Goal: Transaction & Acquisition: Download file/media

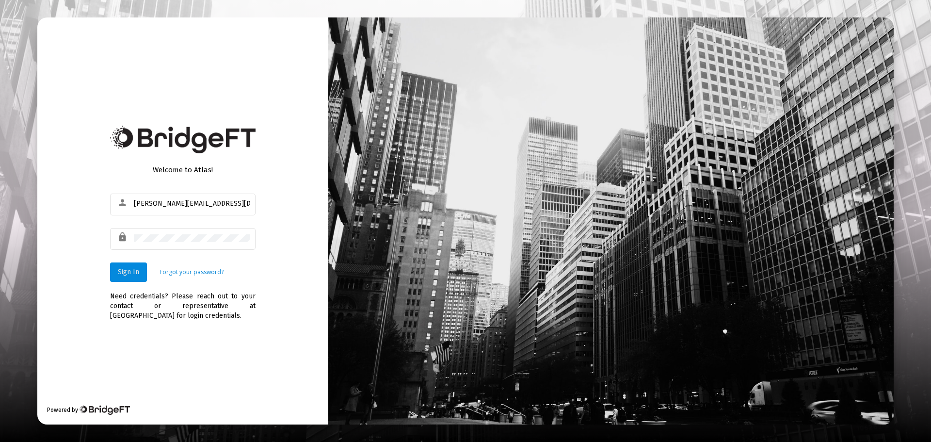
click at [127, 270] on span "Sign In" at bounding box center [128, 272] width 21 height 8
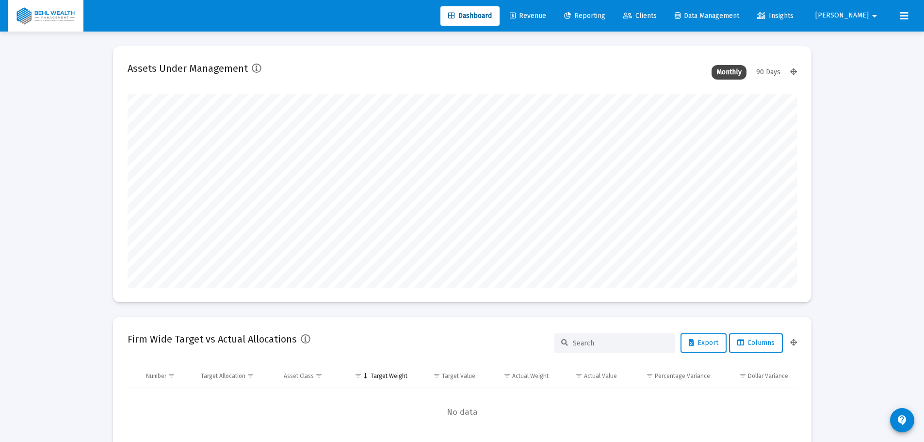
scroll to position [194, 360]
type input "[DATE]"
type input "[PERSON_NAME][EMAIL_ADDRESS][DOMAIN_NAME]"
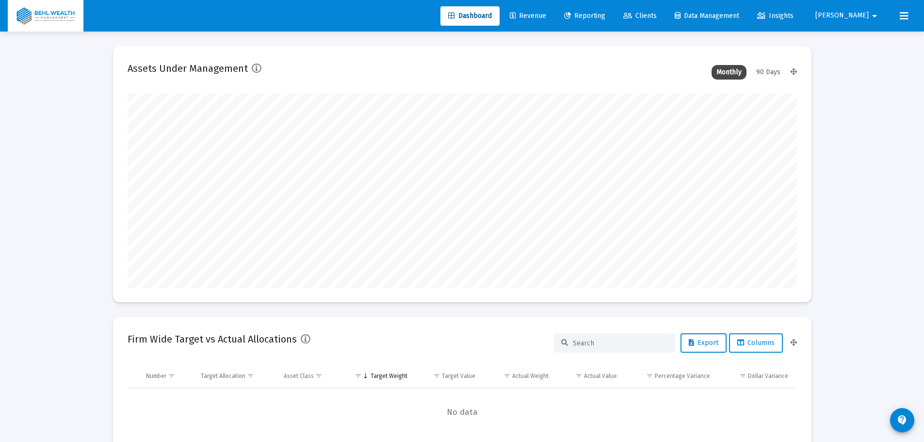
click at [605, 16] on span "Reporting" at bounding box center [584, 16] width 41 height 8
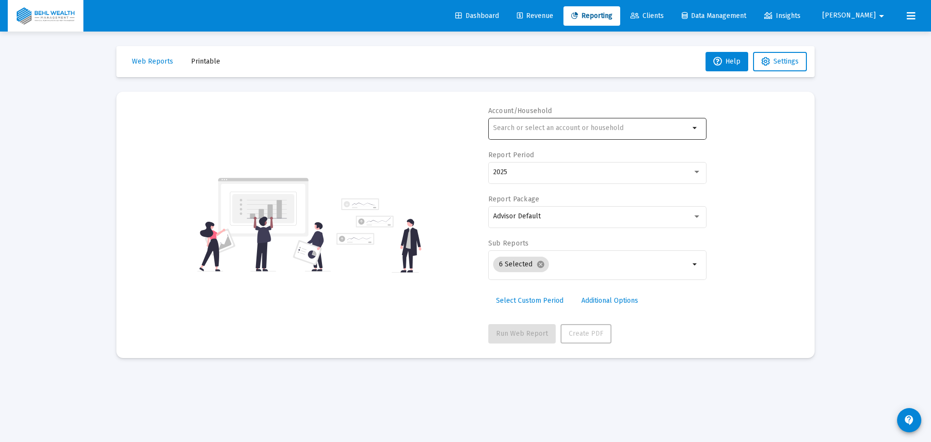
click at [572, 119] on div at bounding box center [591, 128] width 196 height 24
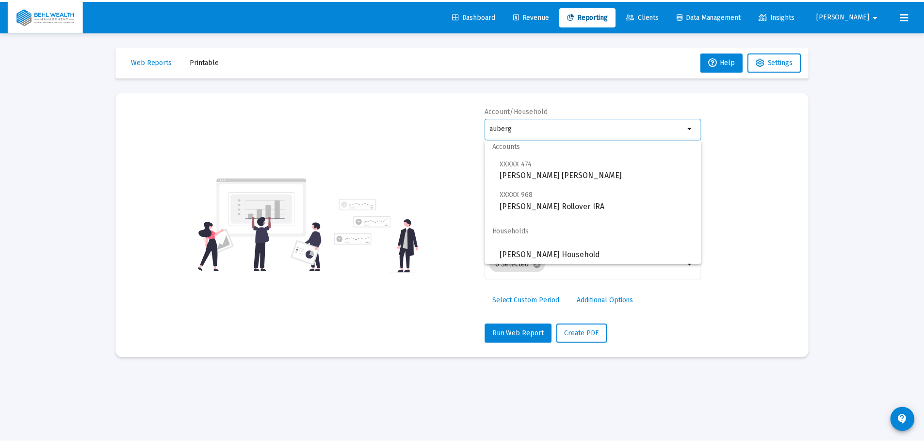
scroll to position [8, 0]
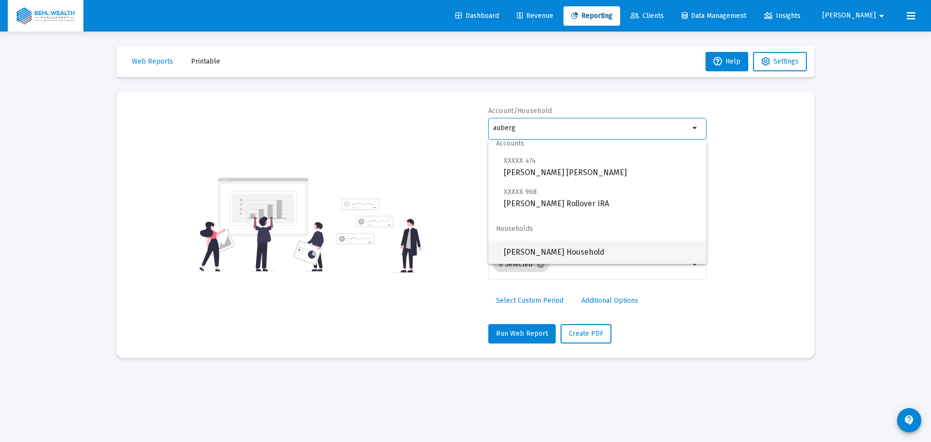
click at [597, 244] on span "[PERSON_NAME] Household" at bounding box center [601, 251] width 195 height 23
type input "[PERSON_NAME] Household"
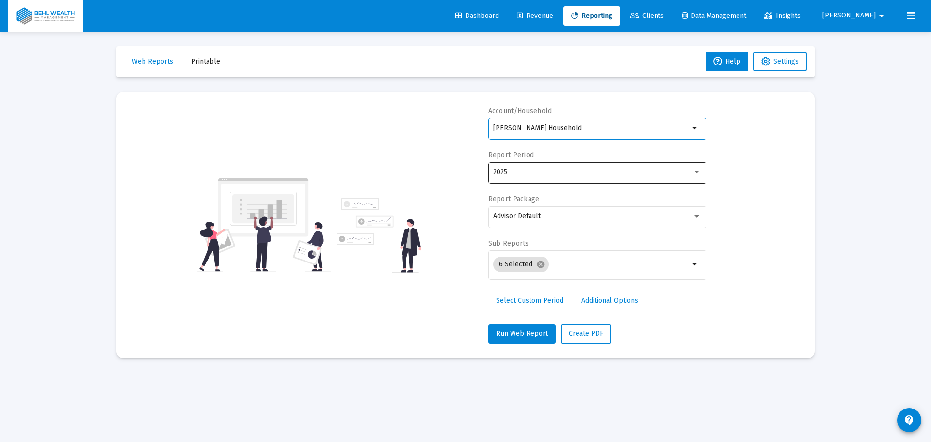
click at [549, 176] on div "2025" at bounding box center [597, 172] width 208 height 24
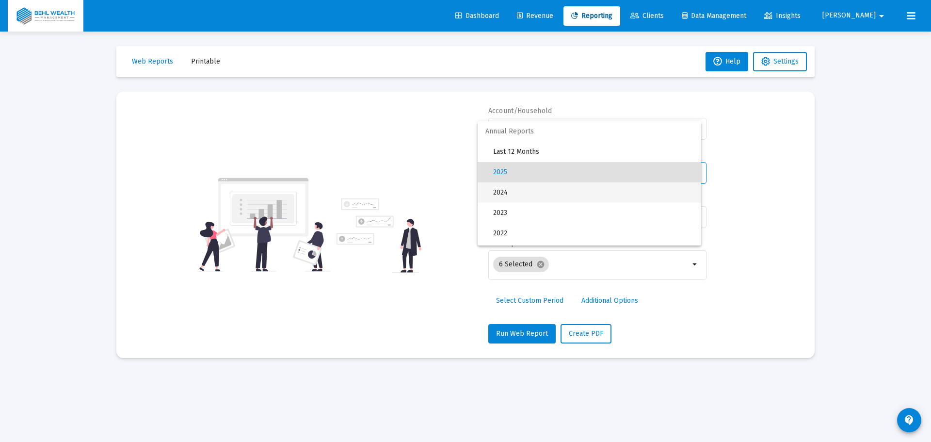
click at [530, 192] on span "2024" at bounding box center [593, 192] width 200 height 20
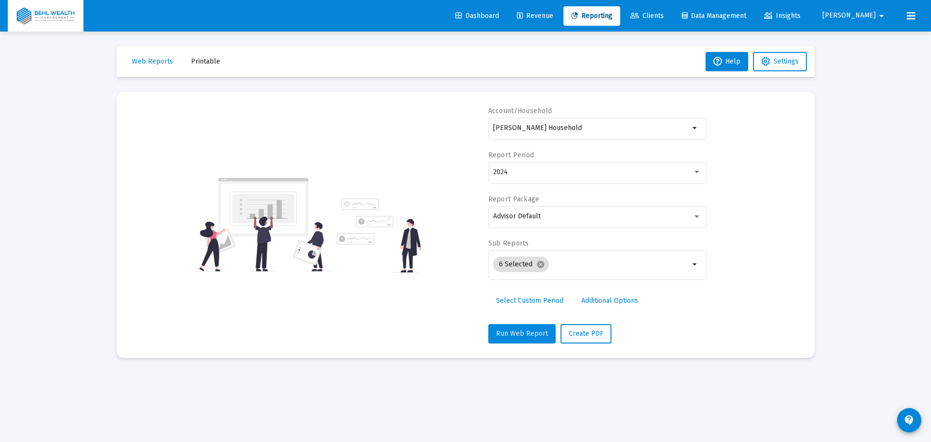
click at [523, 334] on span "Run Web Report" at bounding box center [522, 333] width 52 height 8
select select "View 1 year"
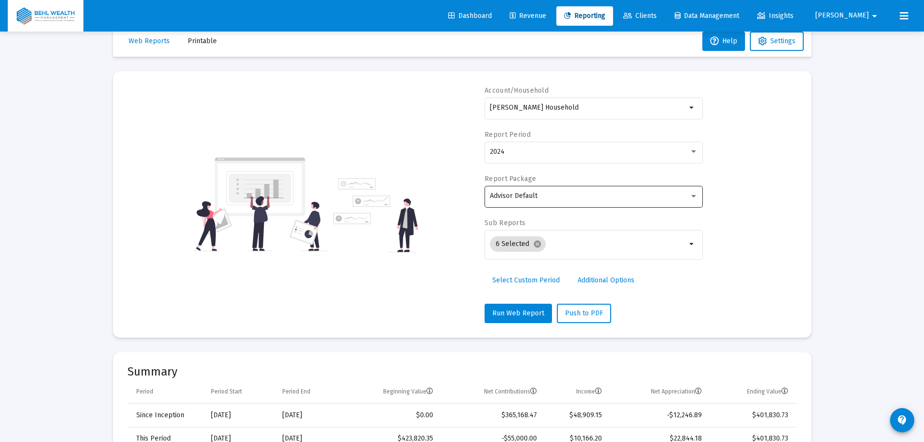
scroll to position [0, 0]
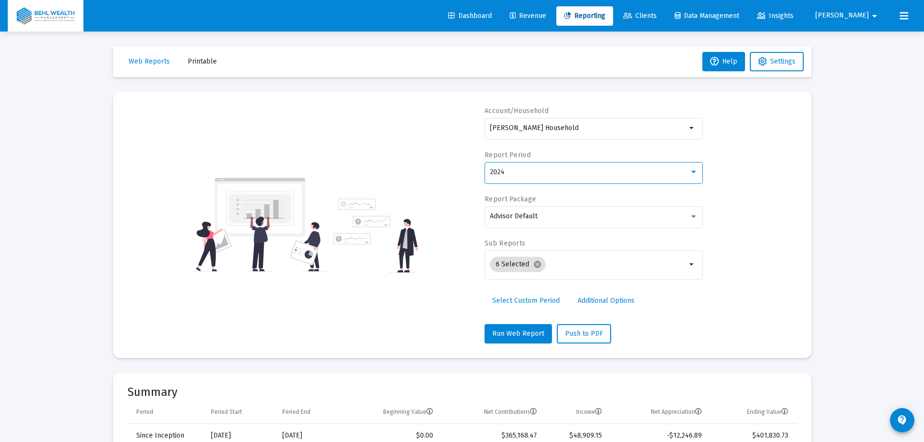
click at [531, 170] on div "2024" at bounding box center [589, 172] width 199 height 8
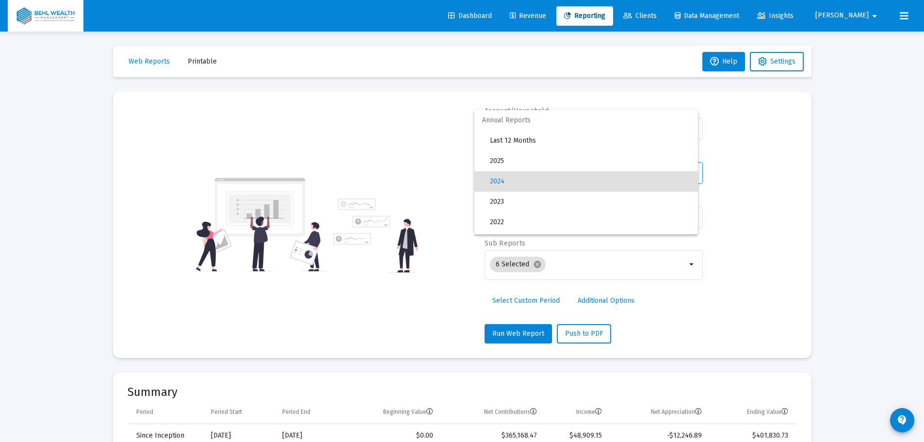
scroll to position [9, 0]
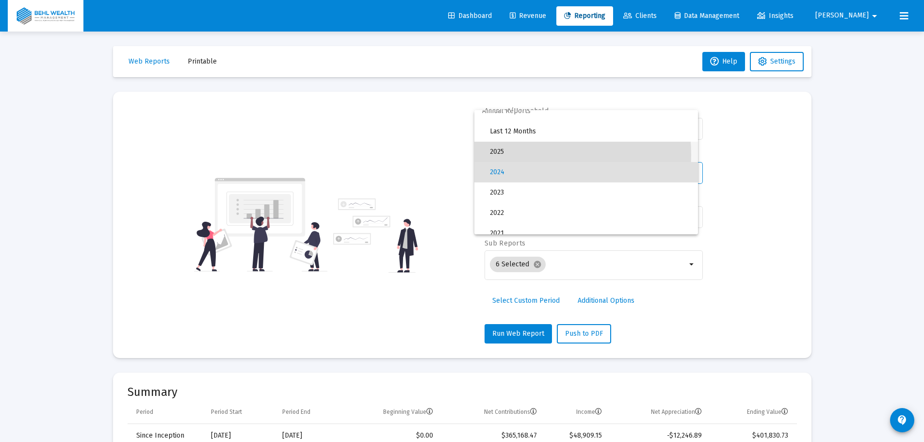
click at [522, 155] on span "2025" at bounding box center [590, 152] width 200 height 20
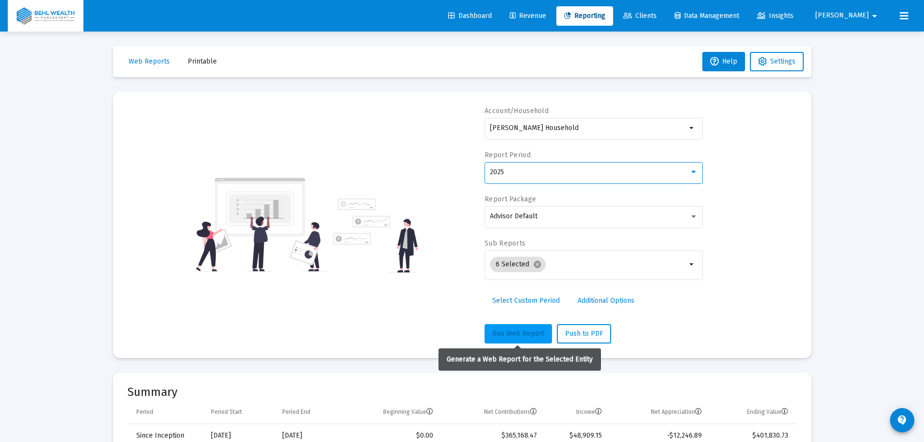
click at [509, 328] on button "Run Web Report" at bounding box center [517, 333] width 67 height 19
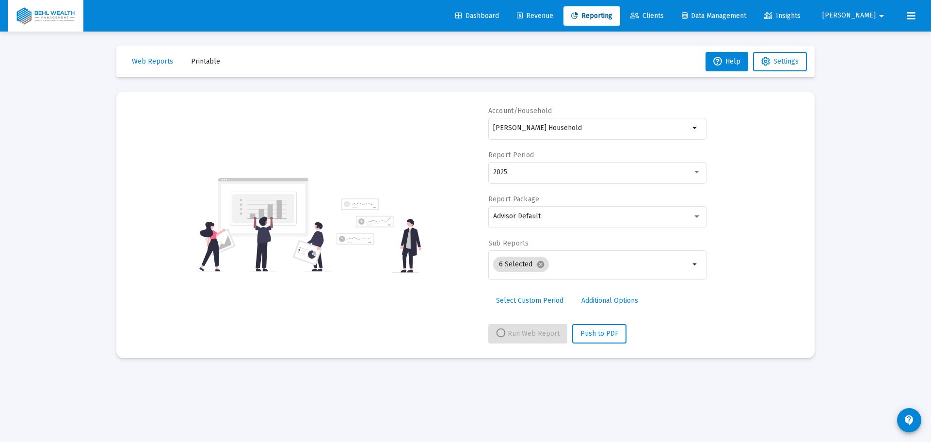
select select "View all"
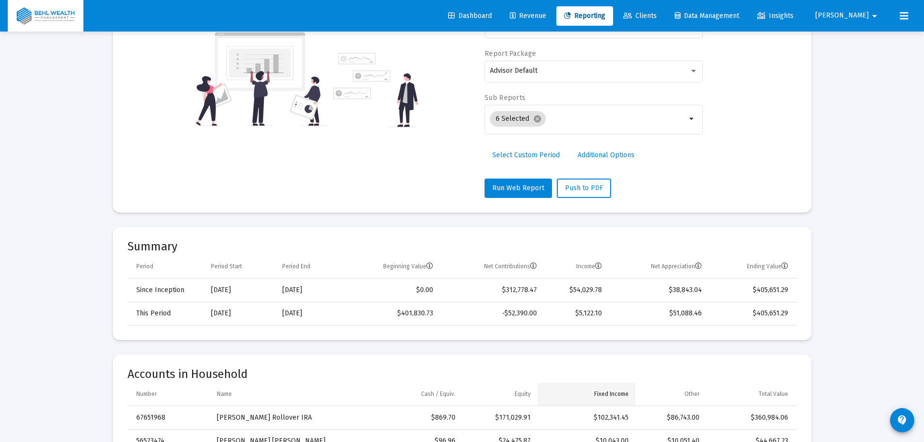
scroll to position [0, 0]
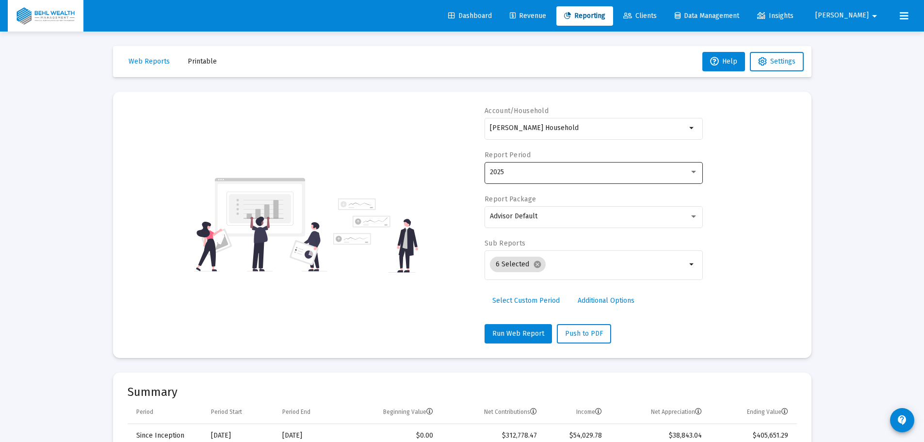
click at [523, 171] on div "2025" at bounding box center [589, 172] width 199 height 8
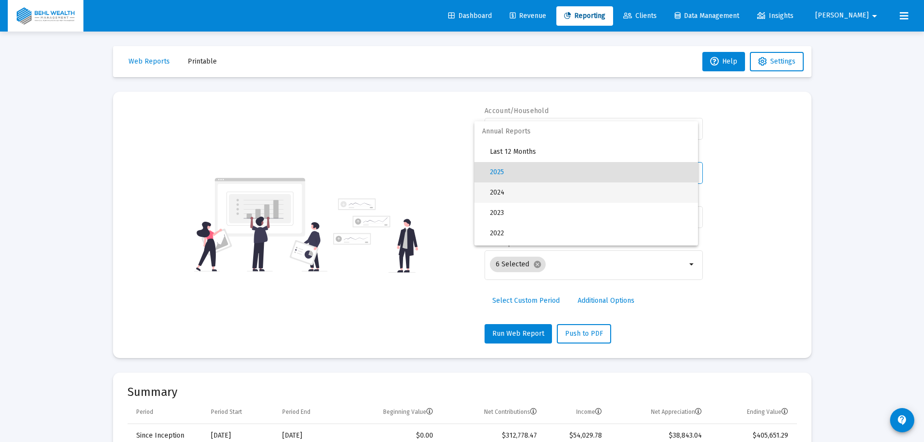
click at [519, 189] on span "2024" at bounding box center [590, 192] width 200 height 20
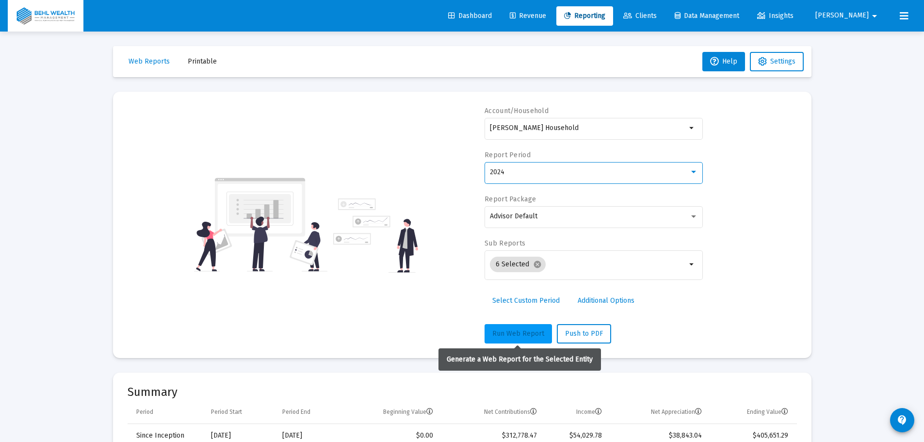
click at [522, 332] on span "Run Web Report" at bounding box center [518, 333] width 52 height 8
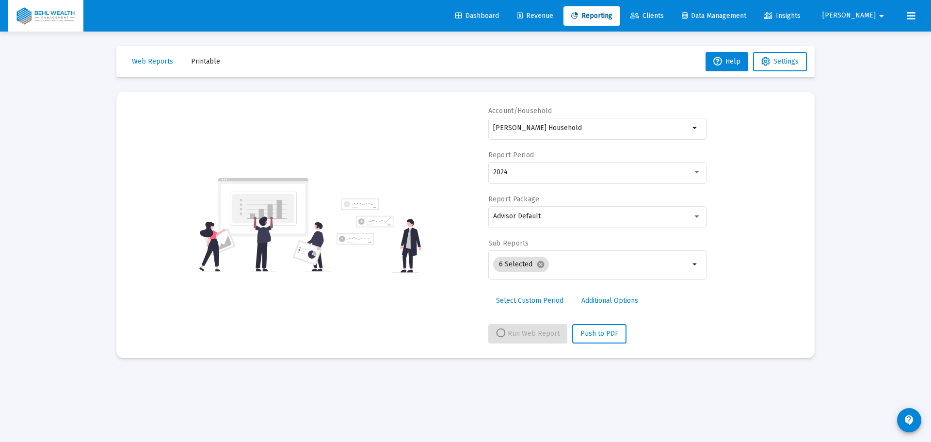
select select "View 1 year"
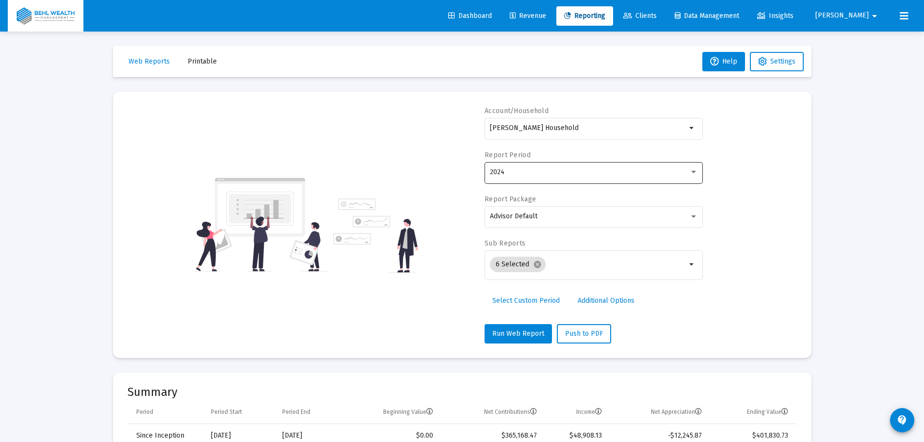
click at [551, 175] on div "2024" at bounding box center [589, 172] width 199 height 8
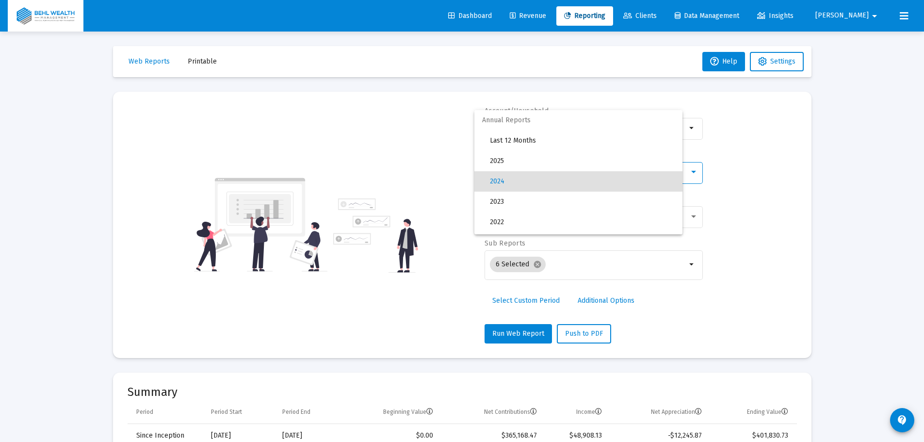
scroll to position [9, 0]
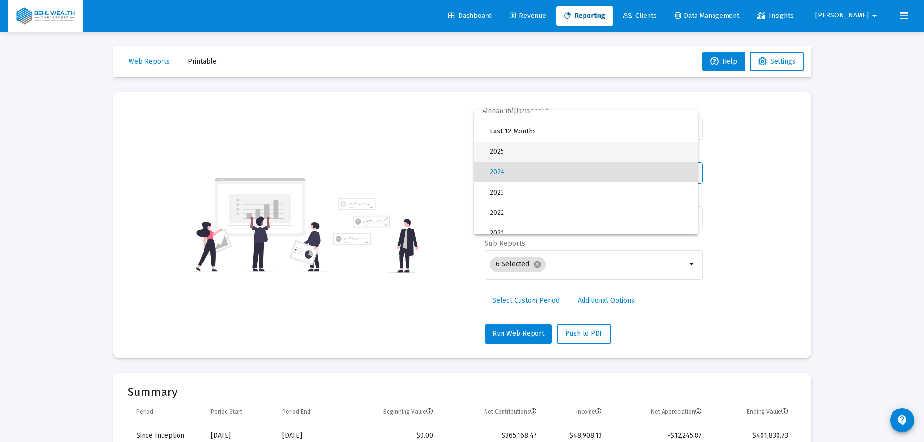
click at [523, 158] on span "2025" at bounding box center [590, 152] width 200 height 20
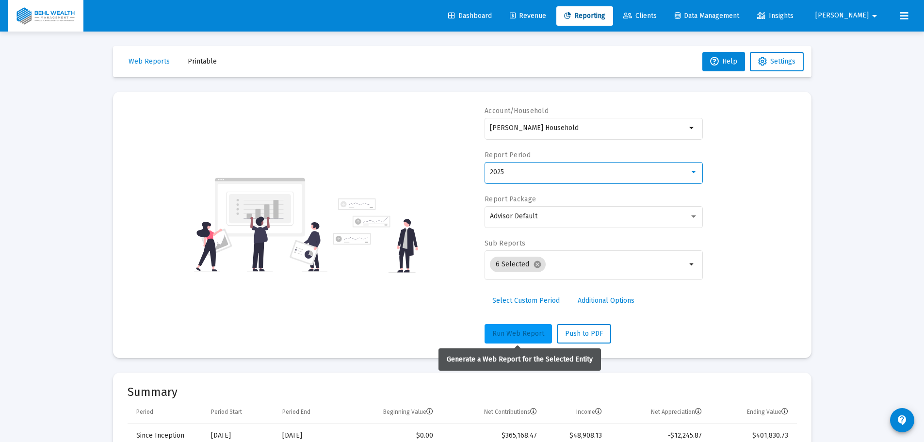
click at [522, 326] on button "Run Web Report" at bounding box center [517, 333] width 67 height 19
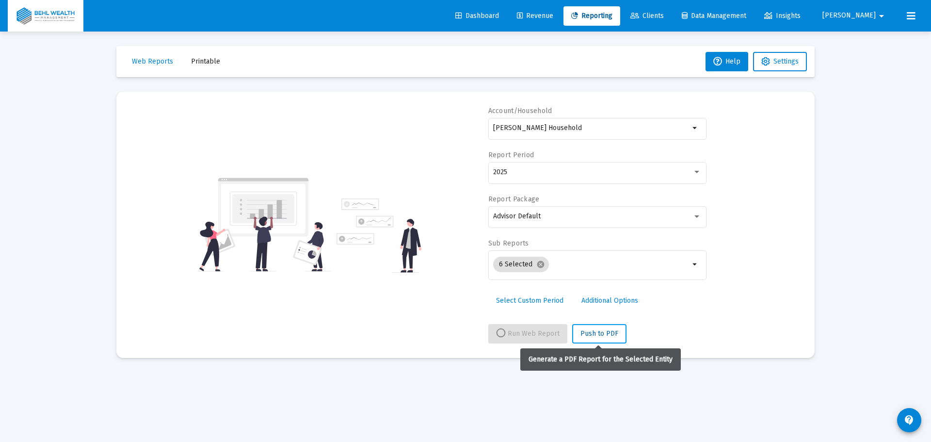
click at [599, 335] on span "Push to PDF" at bounding box center [599, 333] width 38 height 8
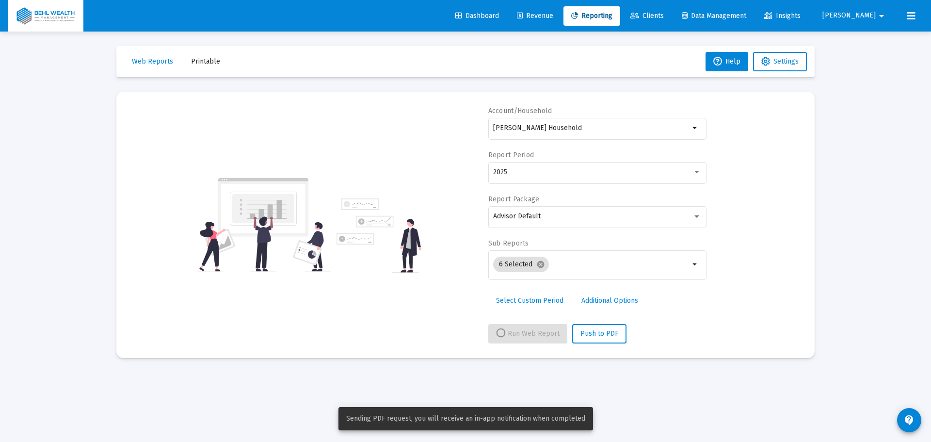
select select "View all"
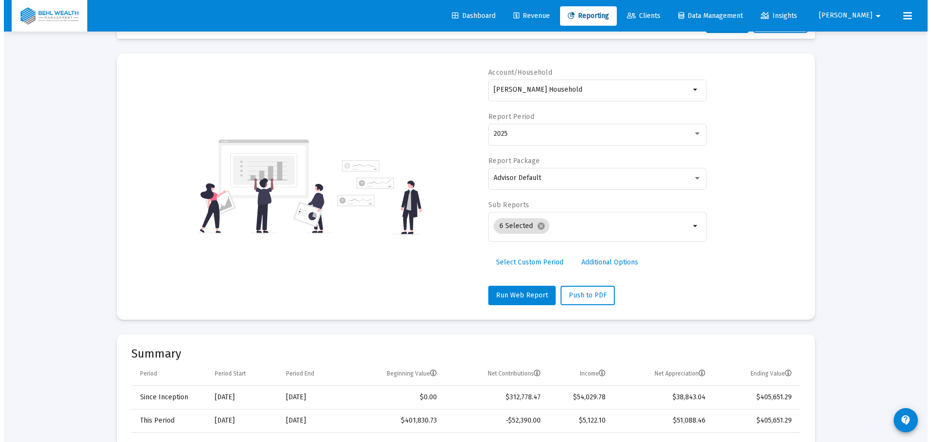
scroll to position [0, 0]
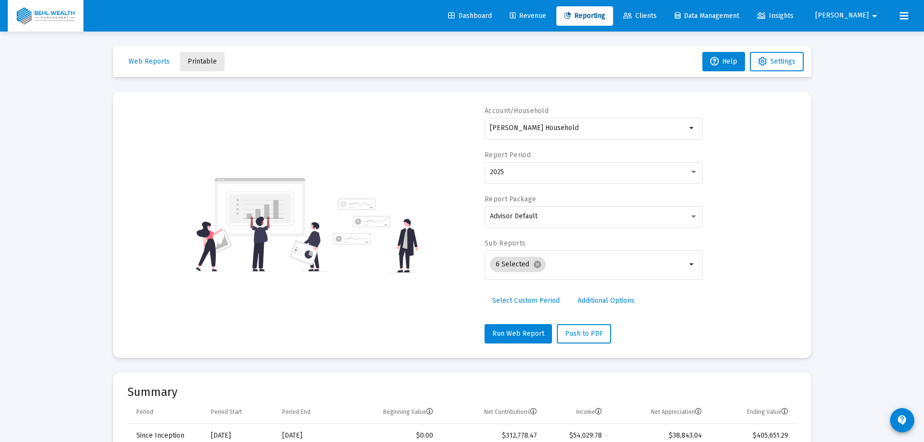
click at [205, 53] on button "Printable" at bounding box center [202, 61] width 45 height 19
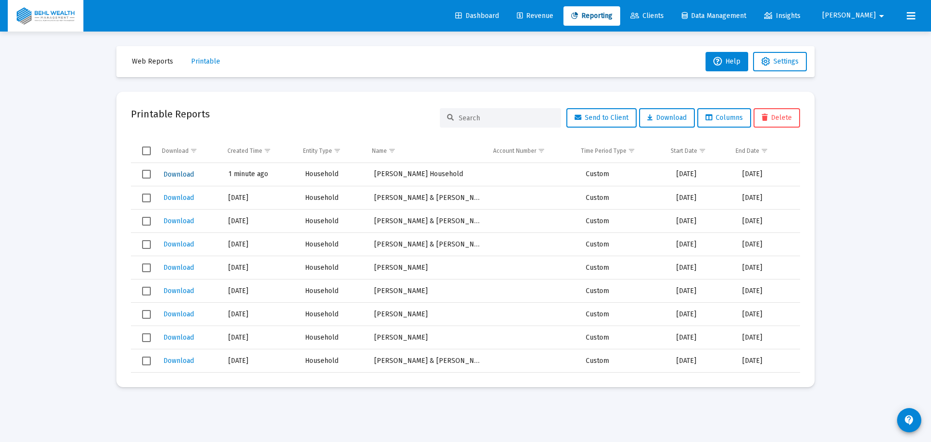
click at [190, 176] on span "Download" at bounding box center [178, 174] width 31 height 8
